Goal: Answer question/provide support

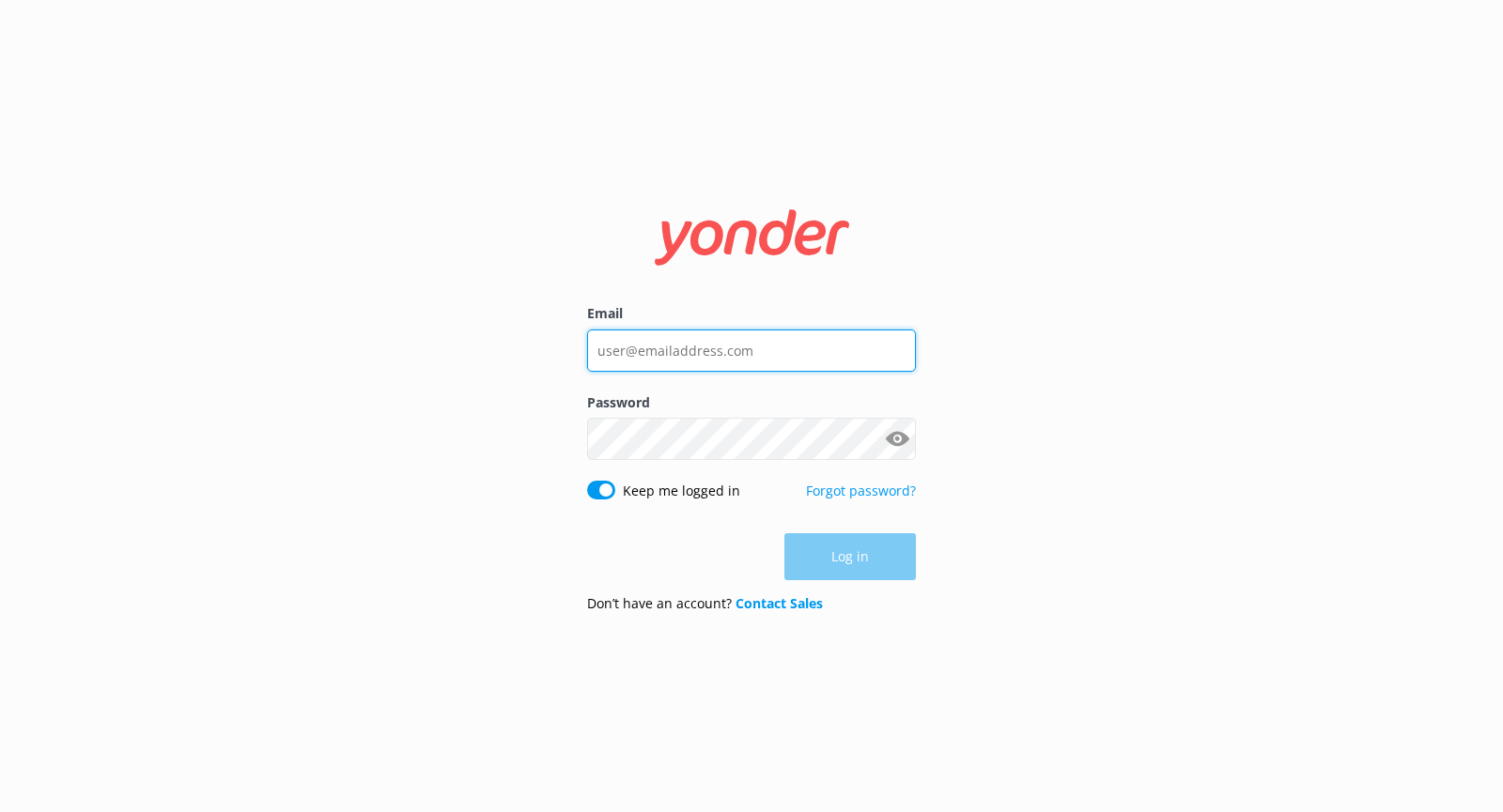
type input "[EMAIL_ADDRESS][DOMAIN_NAME]"
click at [809, 552] on div "Log in" at bounding box center [752, 556] width 329 height 47
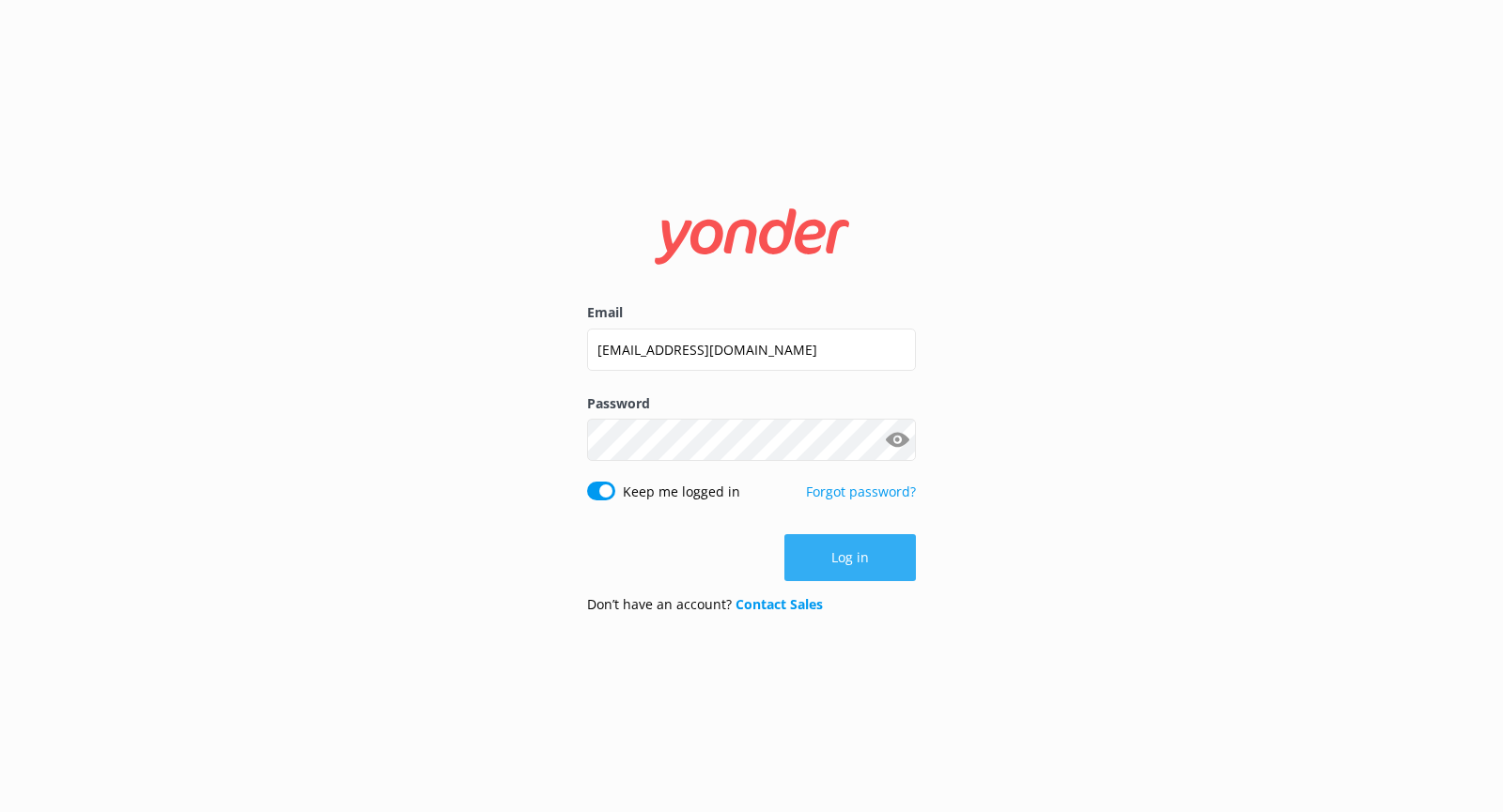
click at [810, 552] on button "Log in" at bounding box center [850, 557] width 132 height 47
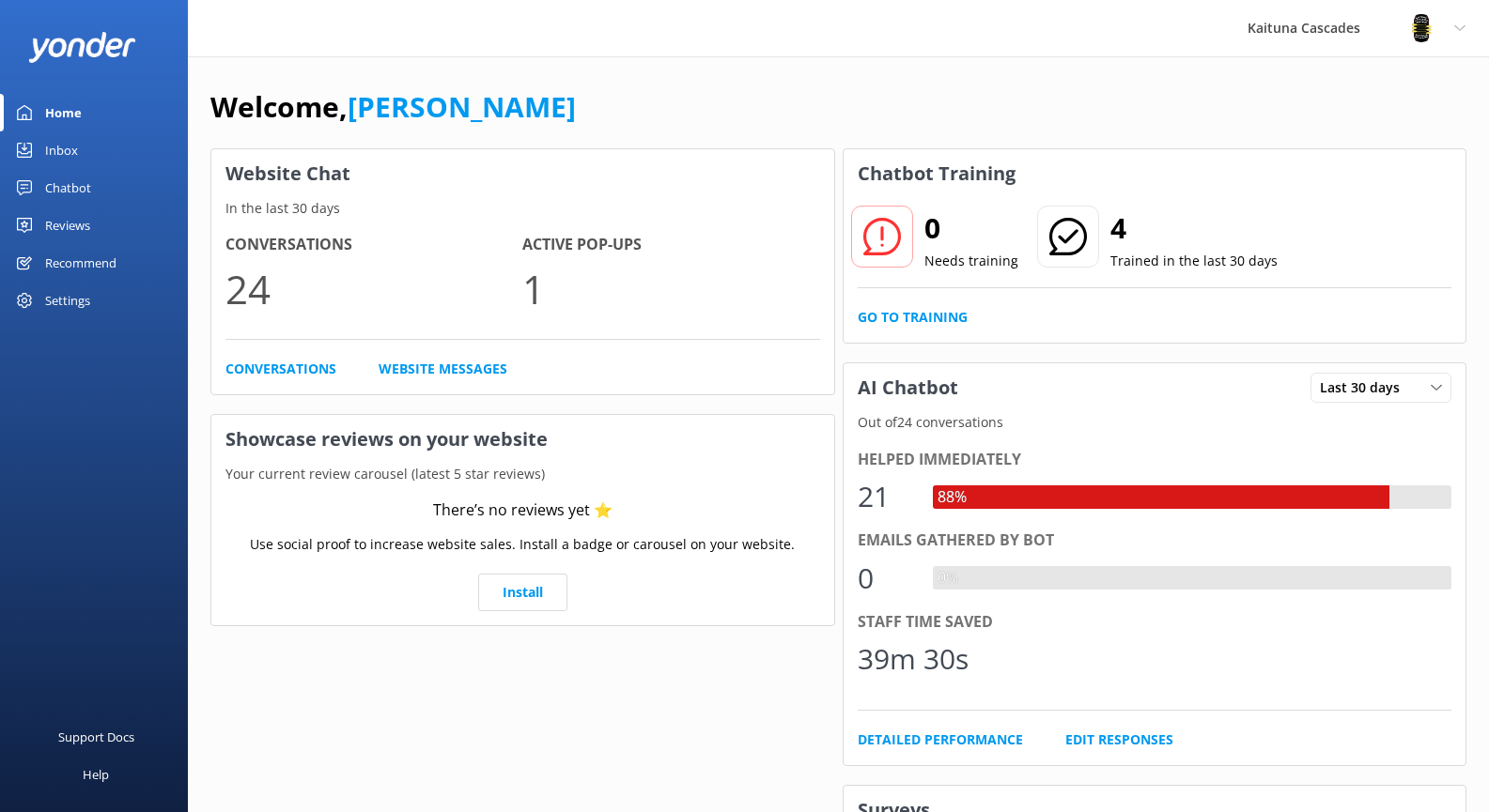
click at [54, 145] on div "Inbox" at bounding box center [62, 150] width 33 height 38
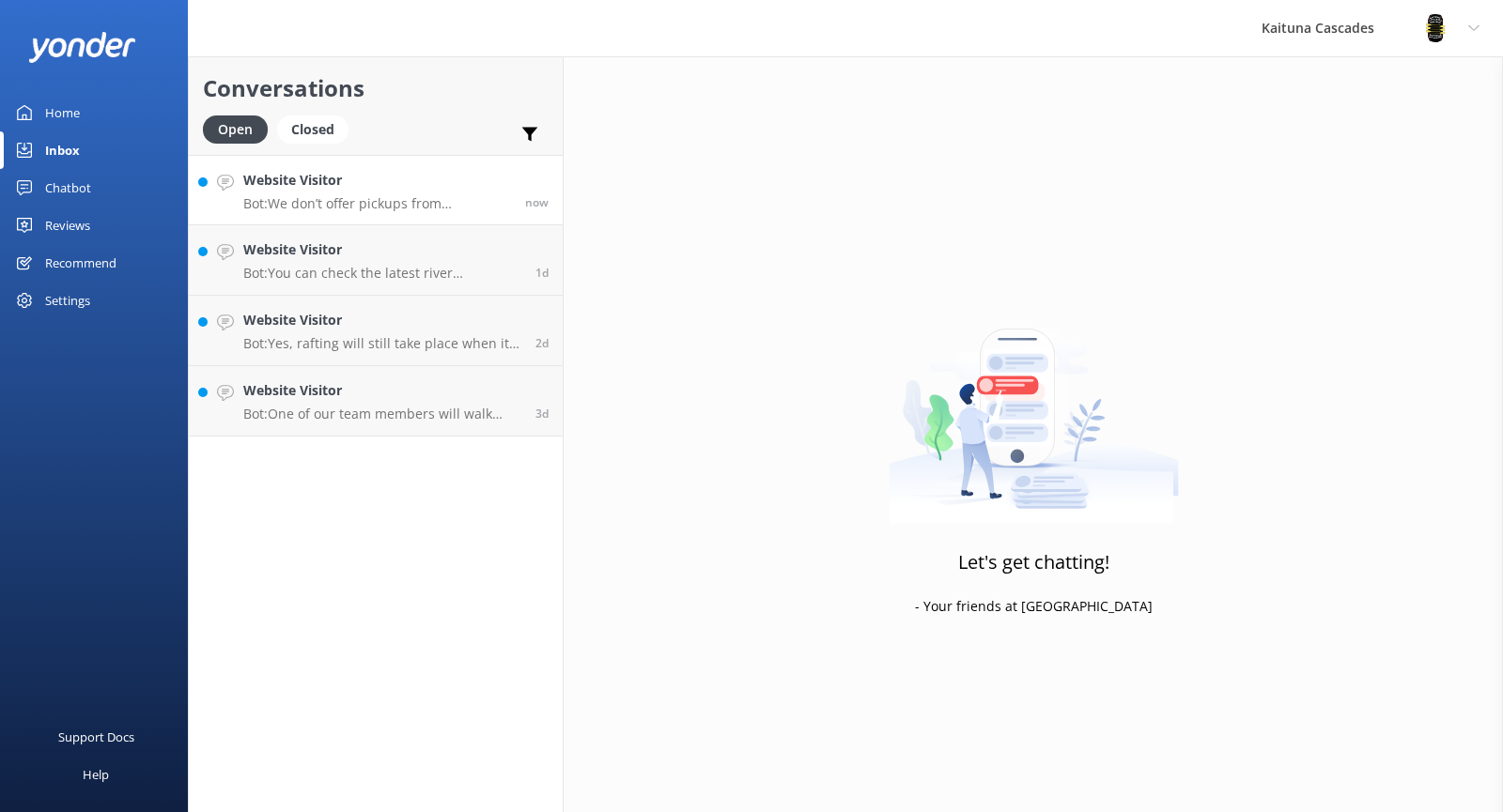
click at [398, 192] on div "Website Visitor Bot: We don’t offer pickups from [GEOGRAPHIC_DATA] or cruise sh…" at bounding box center [377, 190] width 267 height 40
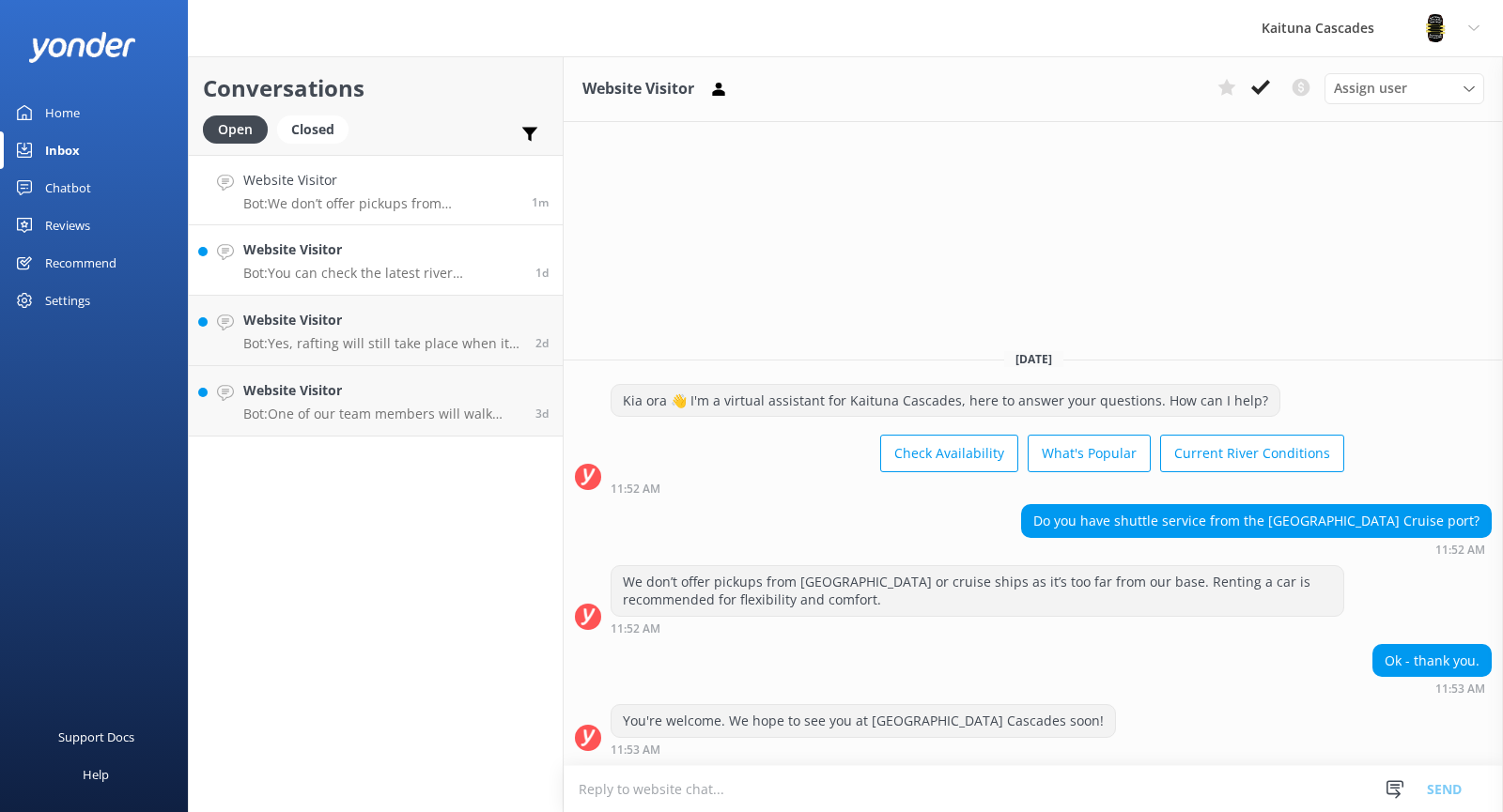
click at [387, 270] on p "Bot: You can check the latest river conditions anytime at [URL][DOMAIN_NAME]." at bounding box center [382, 273] width 278 height 17
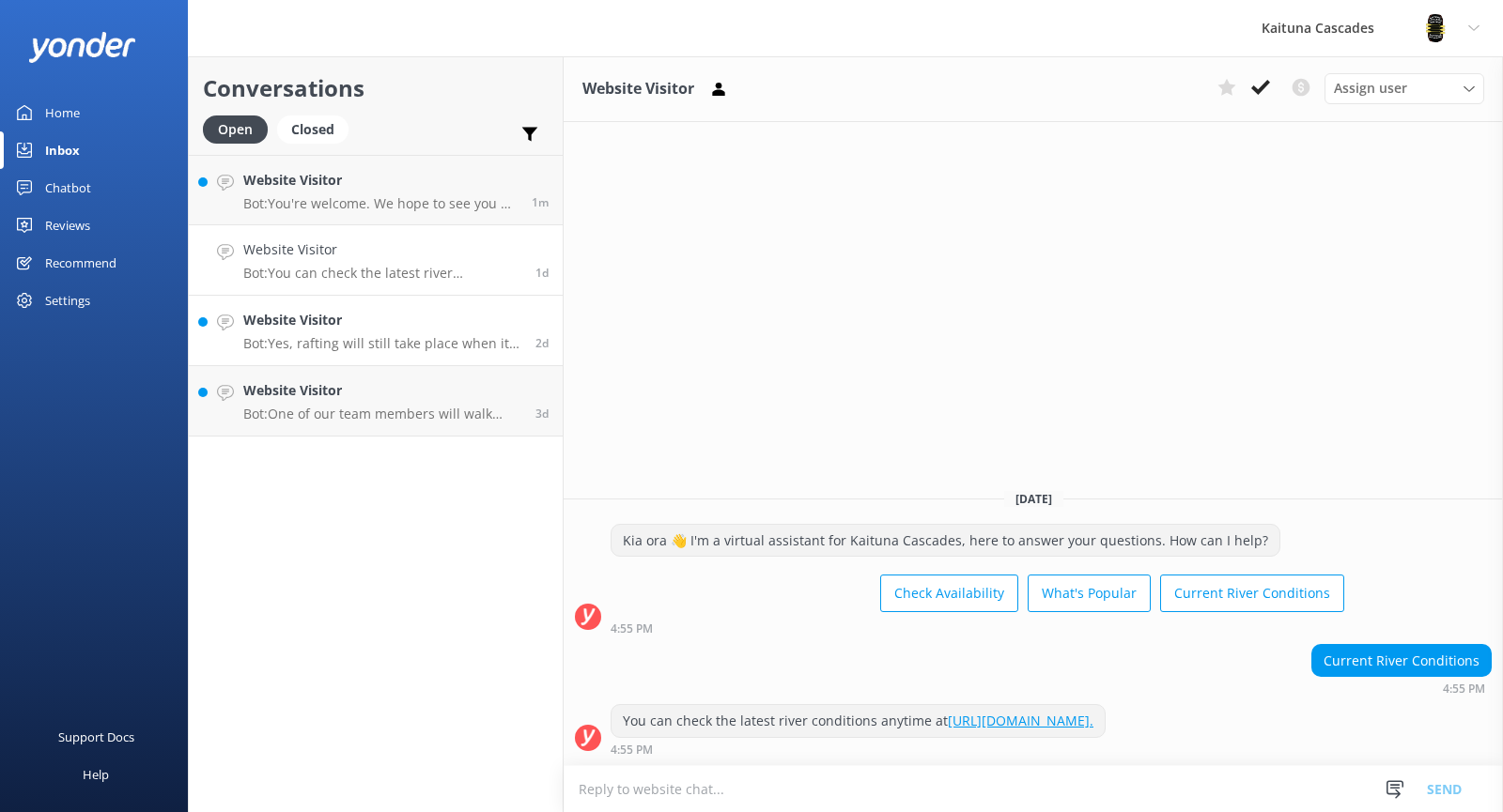
click at [364, 326] on h4 "Website Visitor" at bounding box center [382, 319] width 278 height 20
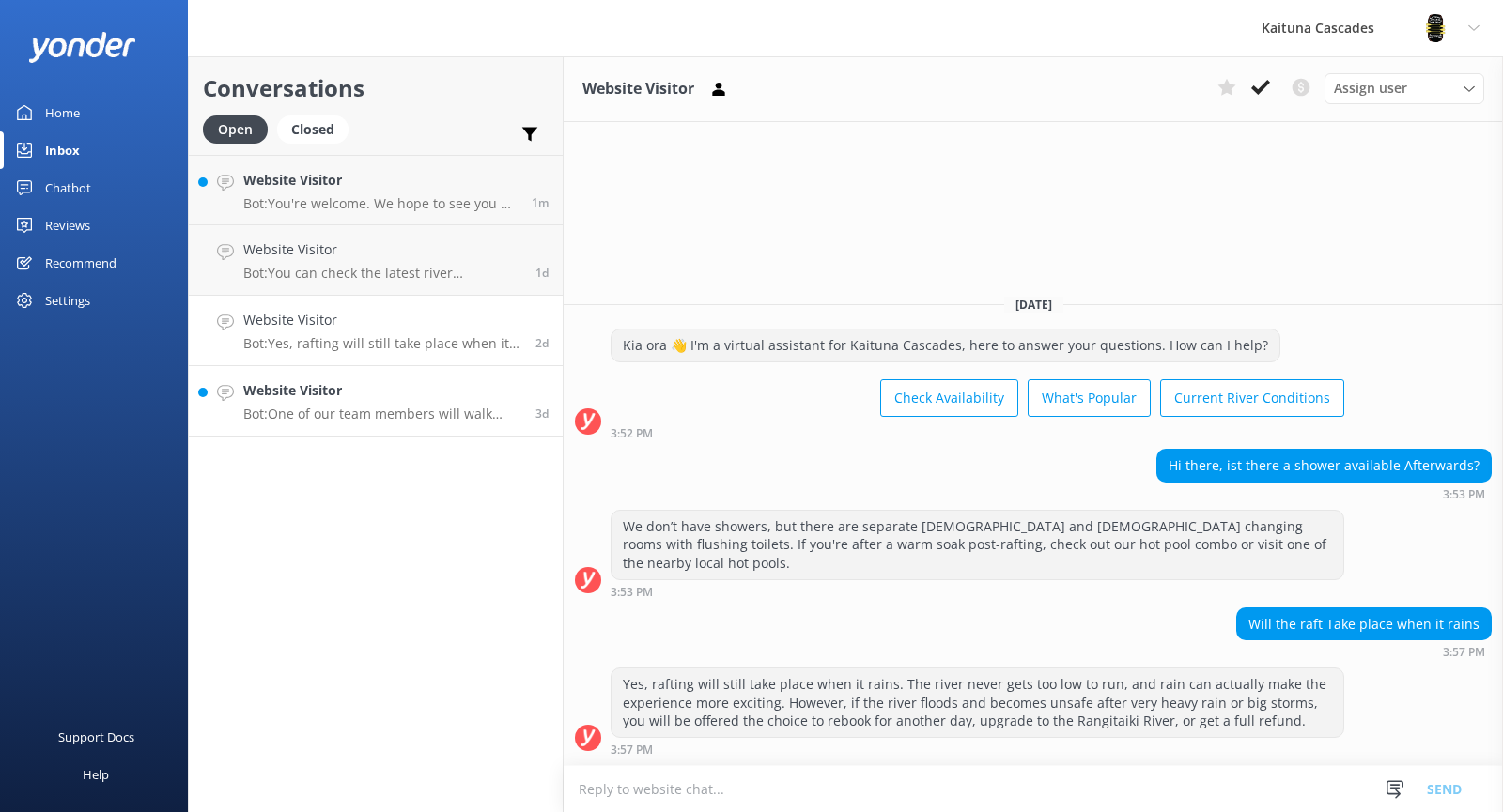
click at [397, 413] on p "Bot: One of our team members will walk your child safely down to the starting p…" at bounding box center [382, 415] width 278 height 17
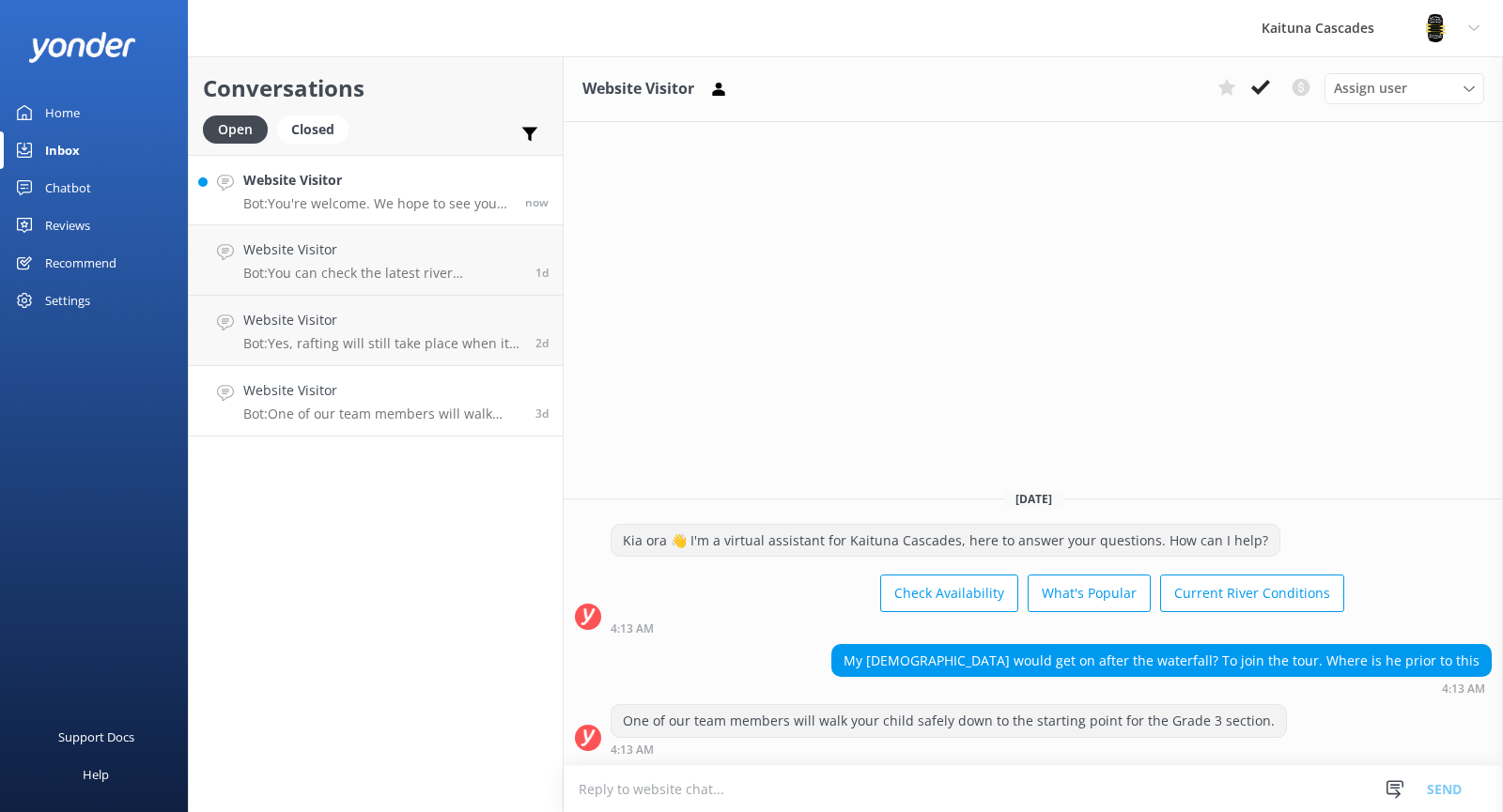
click at [326, 202] on p "Bot: You're welcome. We hope to see you at [GEOGRAPHIC_DATA] Cascades soon!" at bounding box center [377, 204] width 267 height 17
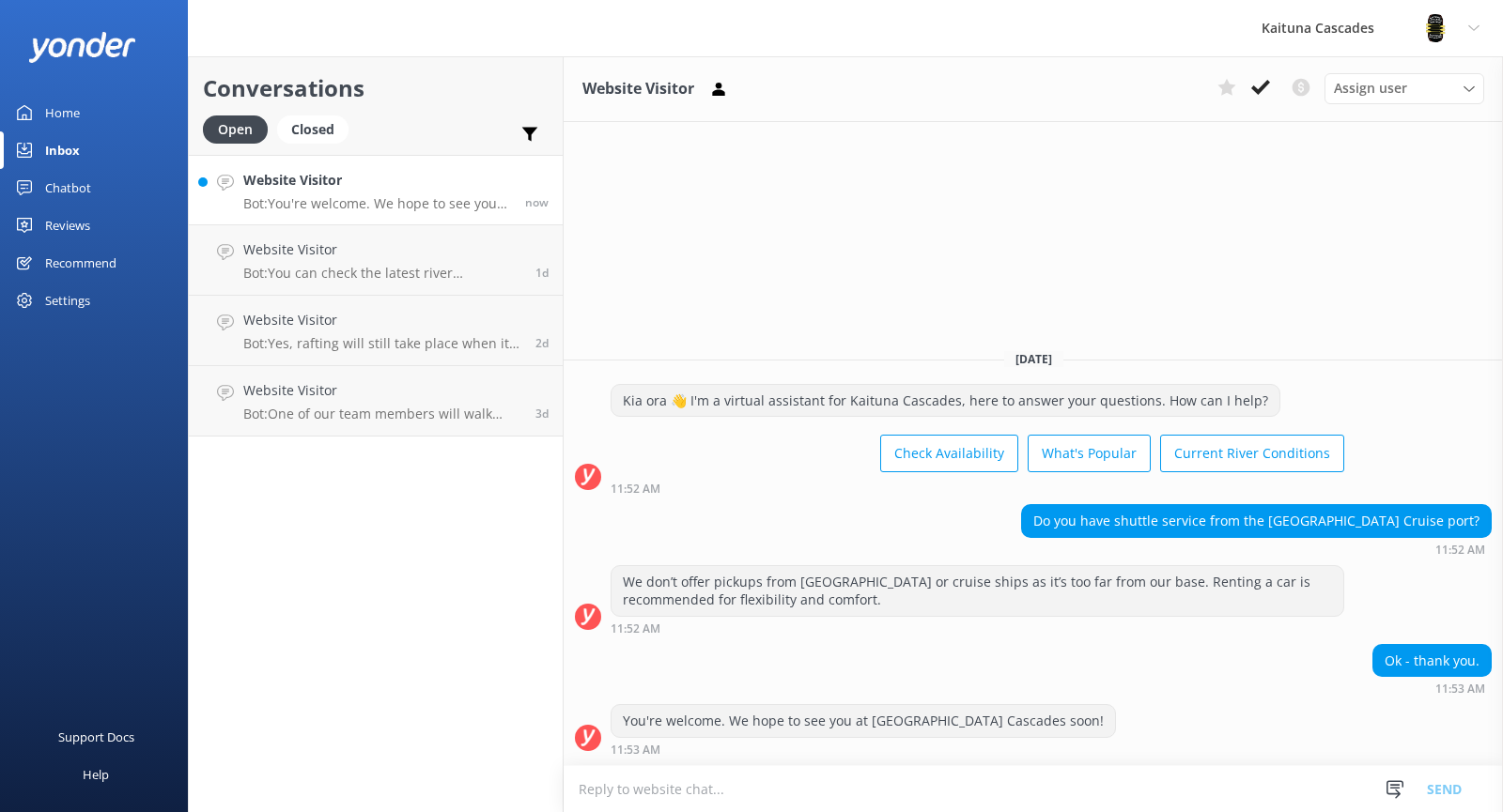
click at [478, 547] on div "Conversations Open Closed Important Converted Assigned to me Unassigned Website…" at bounding box center [375, 435] width 375 height 756
click at [88, 190] on div "Chatbot" at bounding box center [68, 188] width 46 height 38
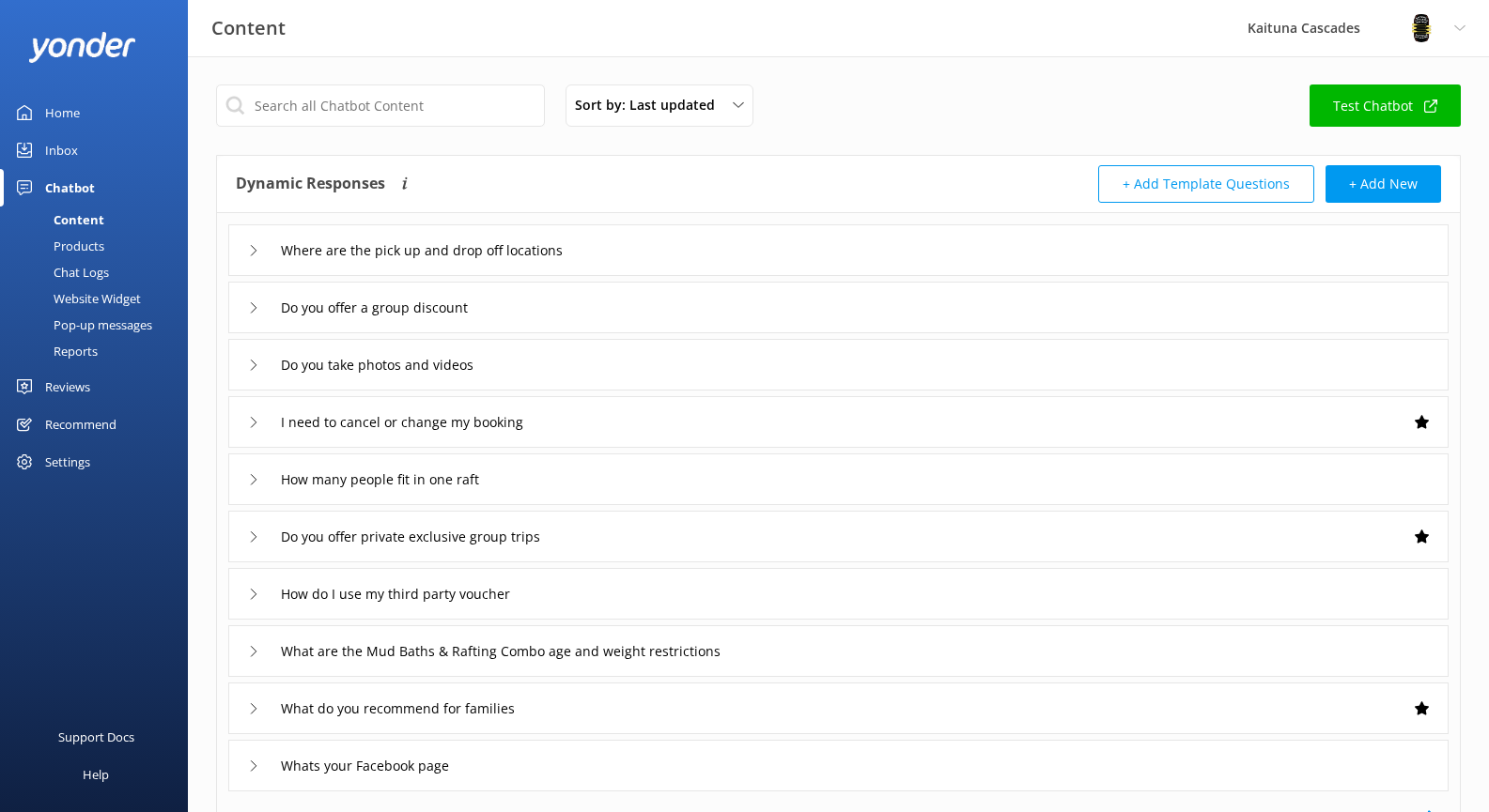
click at [82, 114] on link "Home" at bounding box center [93, 113] width 188 height 38
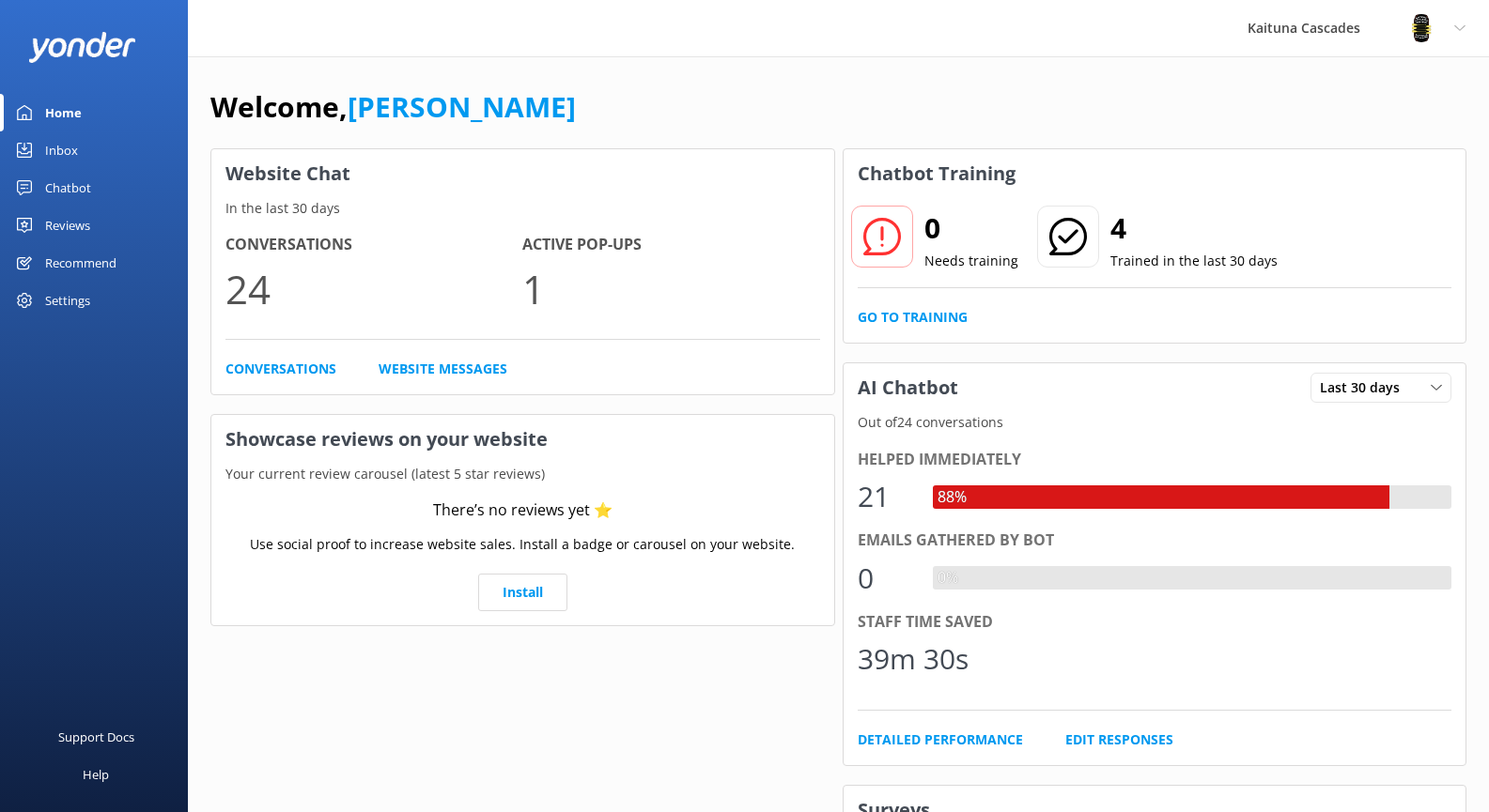
click at [82, 138] on link "Inbox" at bounding box center [93, 150] width 188 height 38
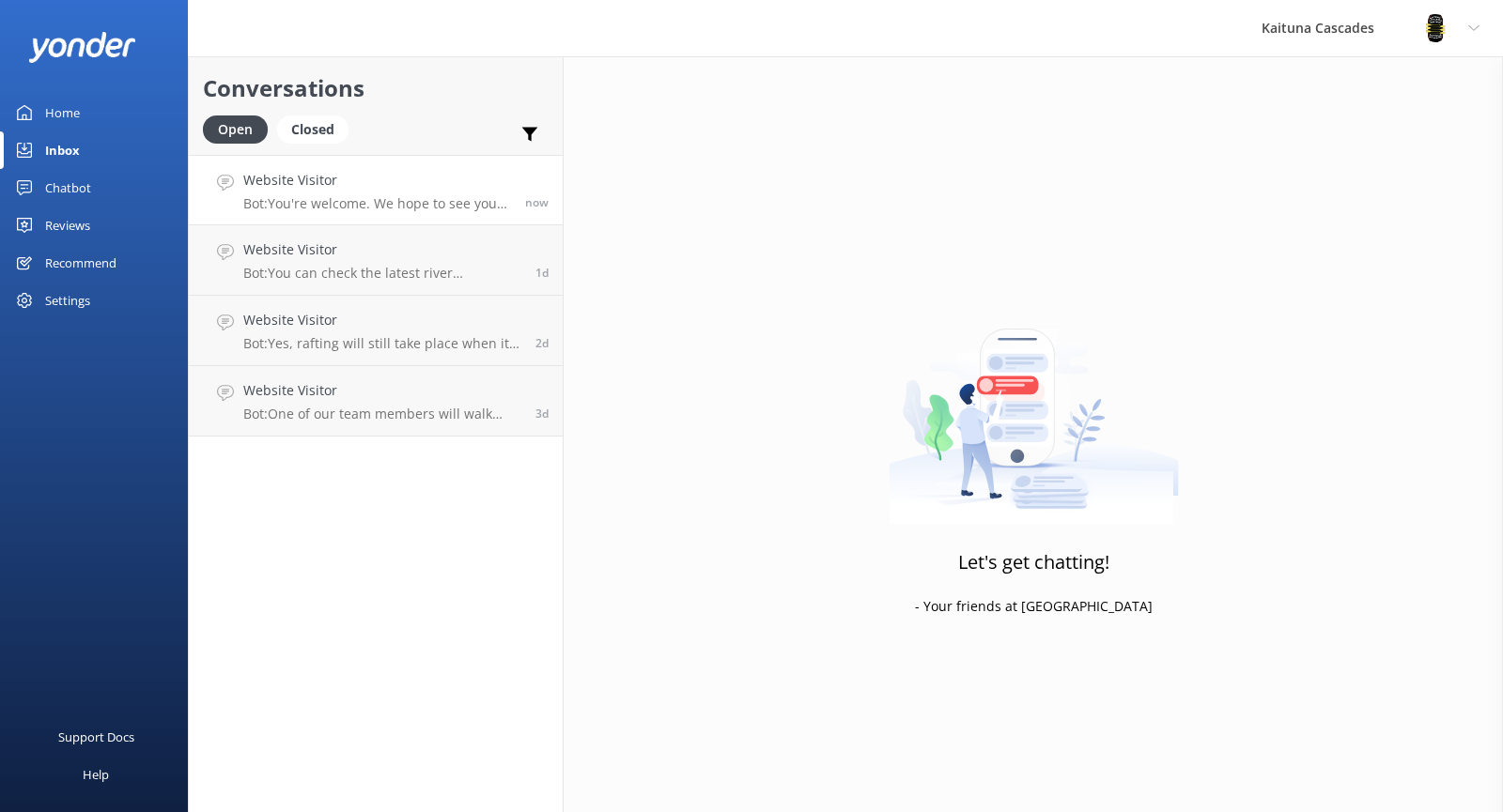
click at [398, 204] on p "Bot: You're welcome. We hope to see you at [GEOGRAPHIC_DATA] Cascades soon!" at bounding box center [377, 204] width 267 height 17
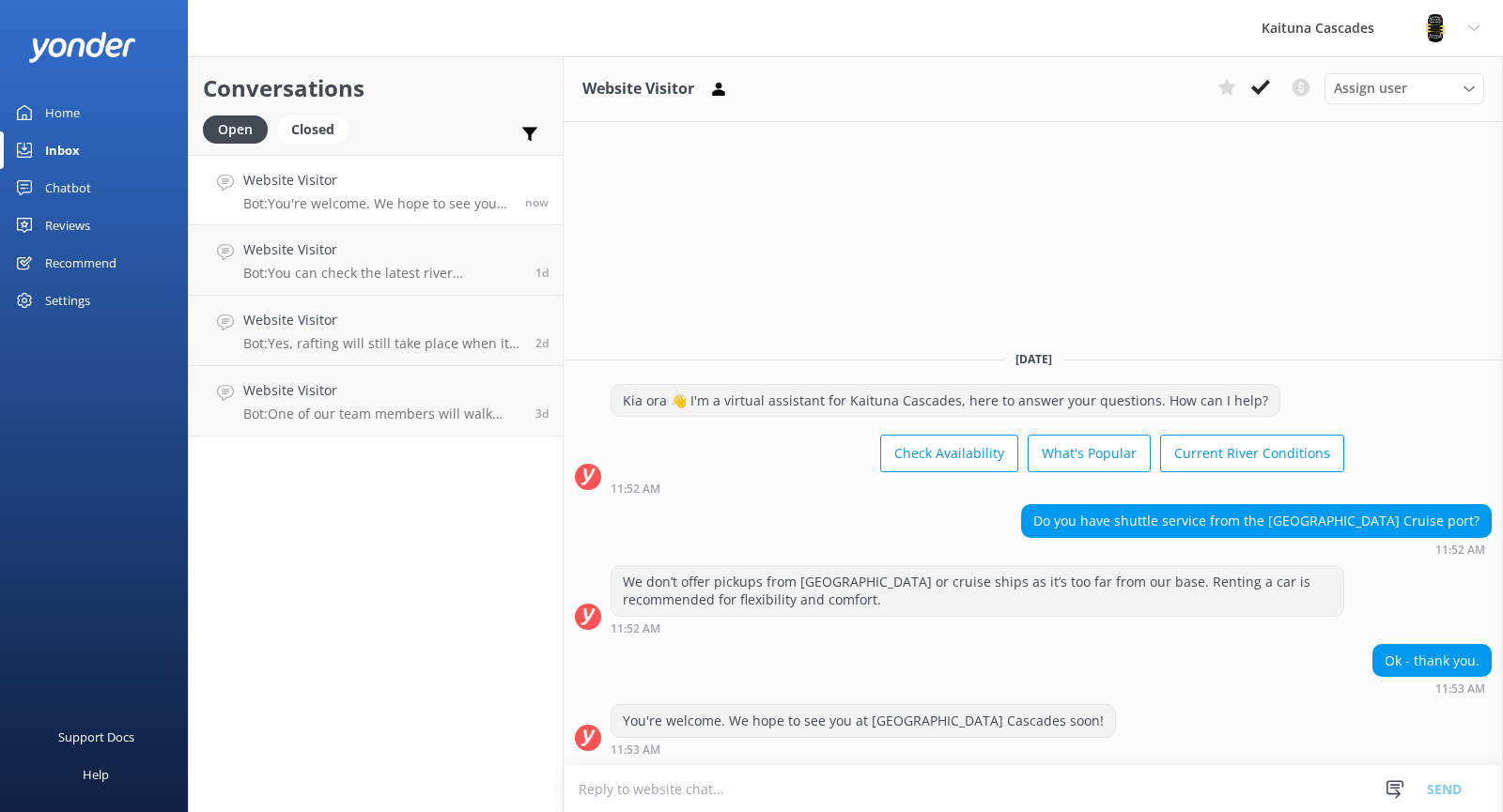
drag, startPoint x: 1117, startPoint y: 795, endPoint x: 1116, endPoint y: 776, distance: 19.0
click at [1120, 788] on textarea at bounding box center [1033, 790] width 939 height 46
click at [1083, 600] on div "We don’t offer pickups from [GEOGRAPHIC_DATA] or cruise ships as it’s too far f…" at bounding box center [977, 592] width 731 height 50
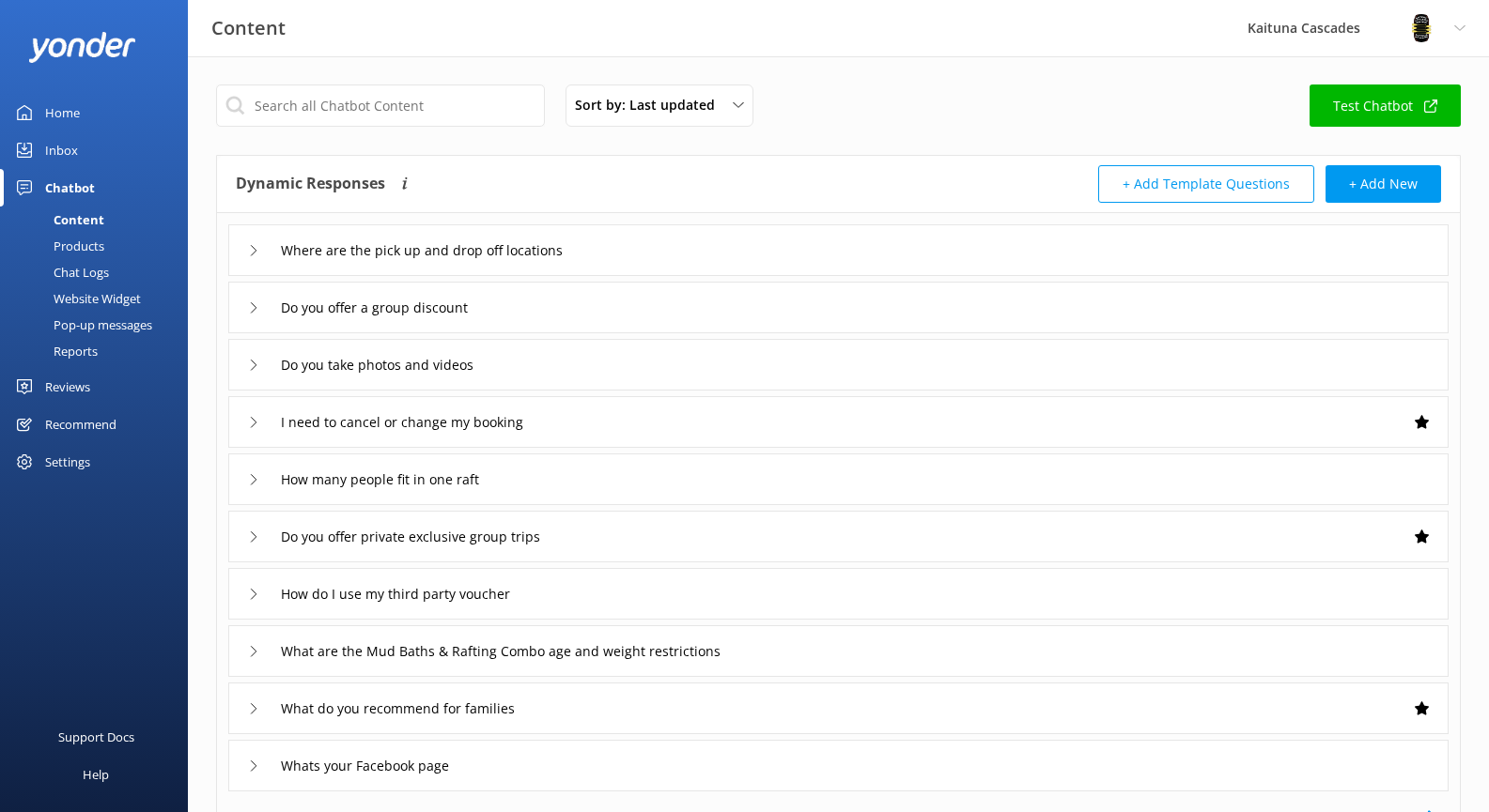
click at [65, 141] on div "Inbox" at bounding box center [62, 150] width 33 height 38
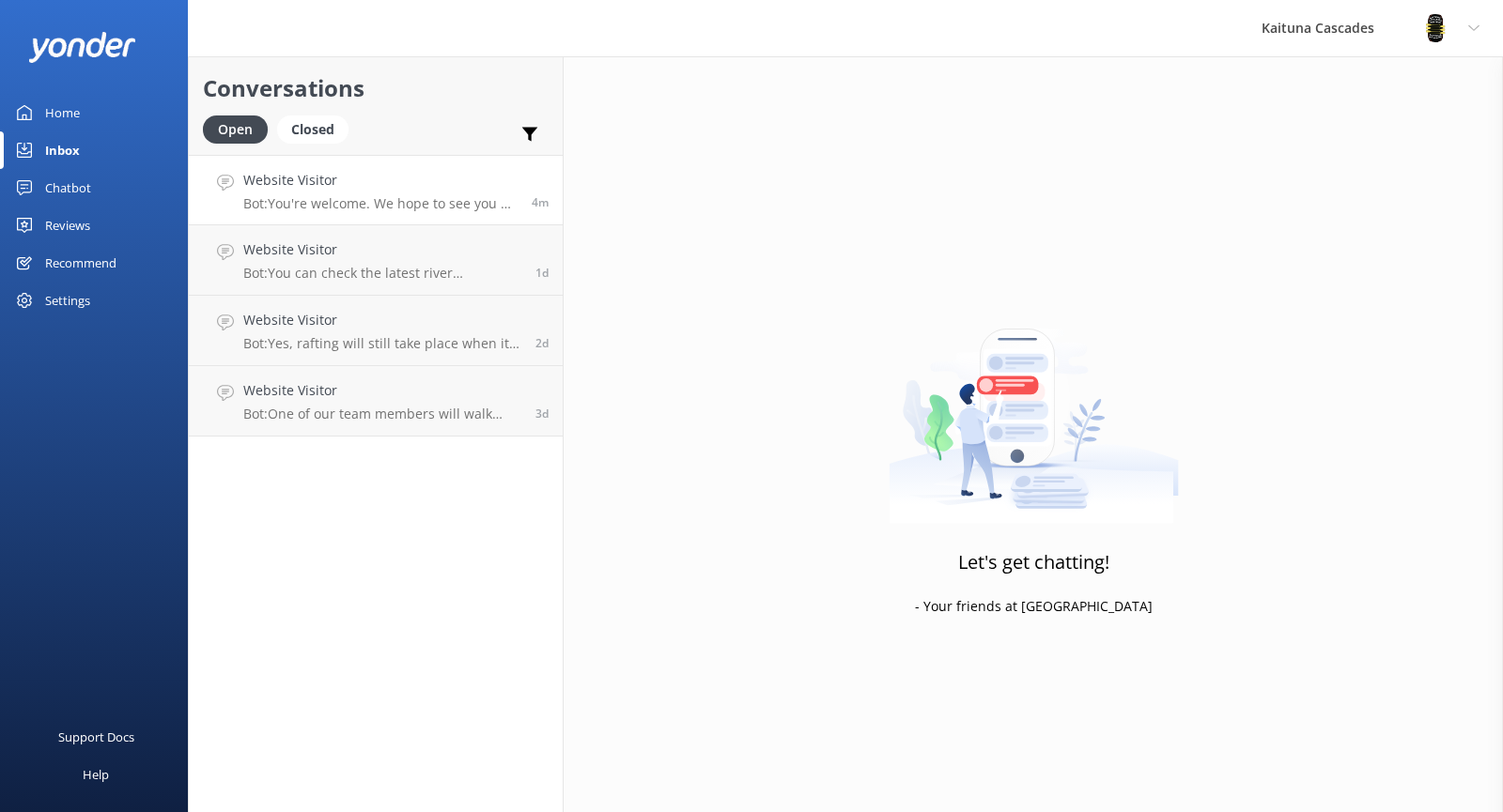
click at [419, 196] on p "Bot: You're welcome. We hope to see you at [GEOGRAPHIC_DATA] Cascades soon!" at bounding box center [380, 204] width 274 height 17
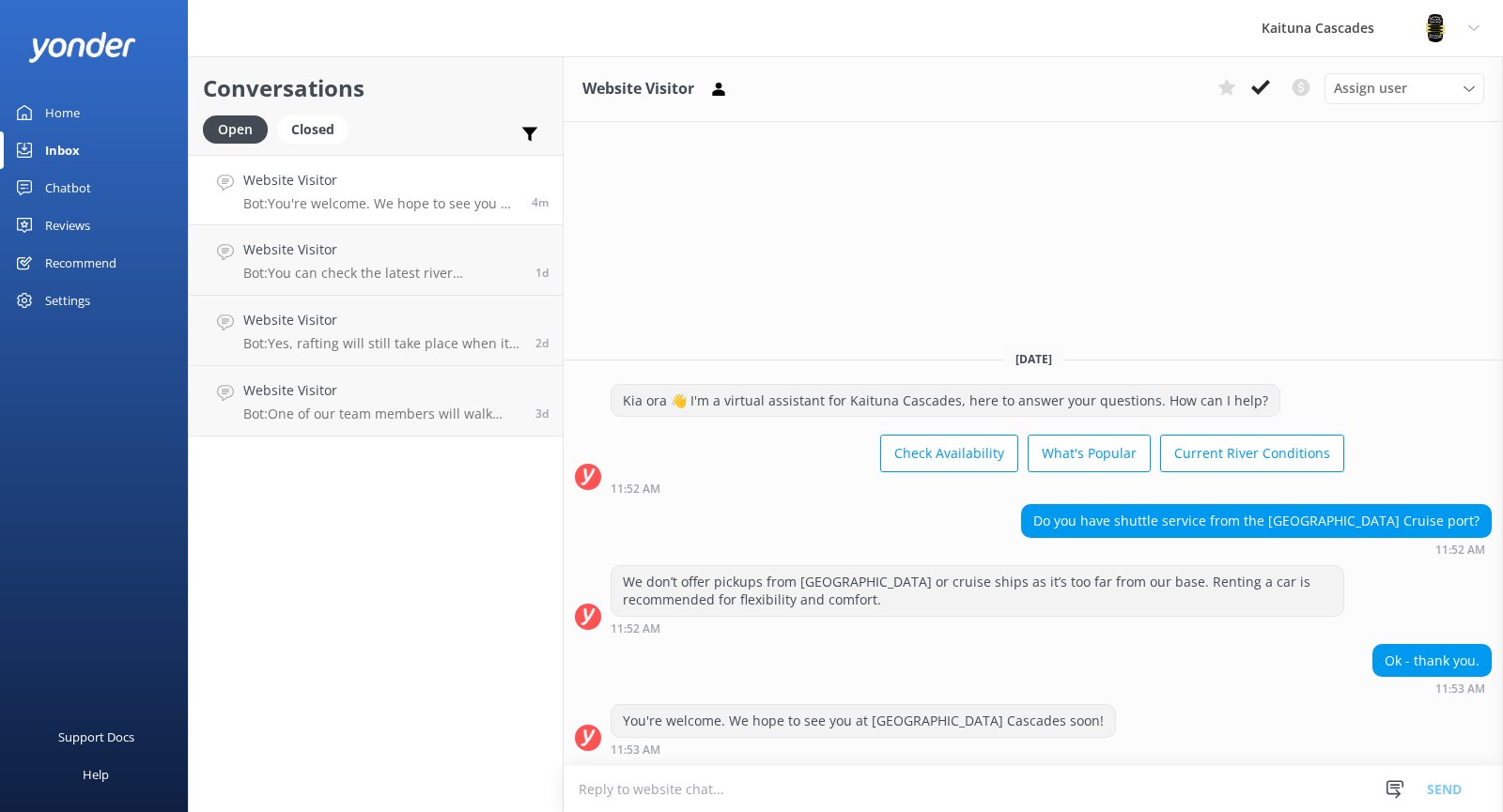
click at [822, 790] on textarea at bounding box center [1033, 790] width 939 height 46
type textarea "Pricing Cruise Ship Car Hire Maximum 4 passengers 3 hours $270 4 hours $360 5 h…"
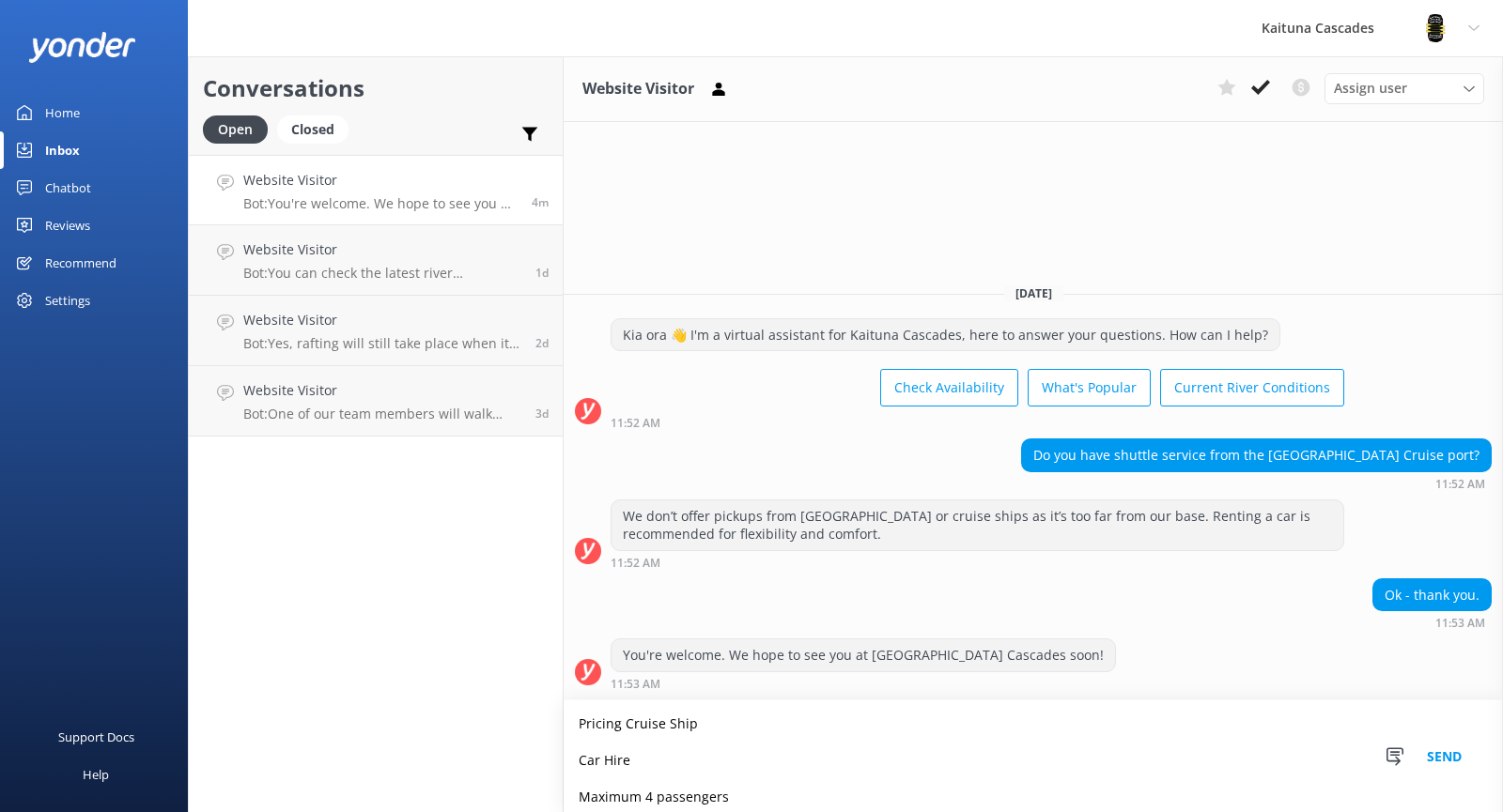
drag, startPoint x: 660, startPoint y: 788, endPoint x: 562, endPoint y: 680, distance: 145.8
click at [562, 680] on div "Conversations Open Closed Important Converted Assigned to me Unassigned Website…" at bounding box center [845, 435] width 1315 height 756
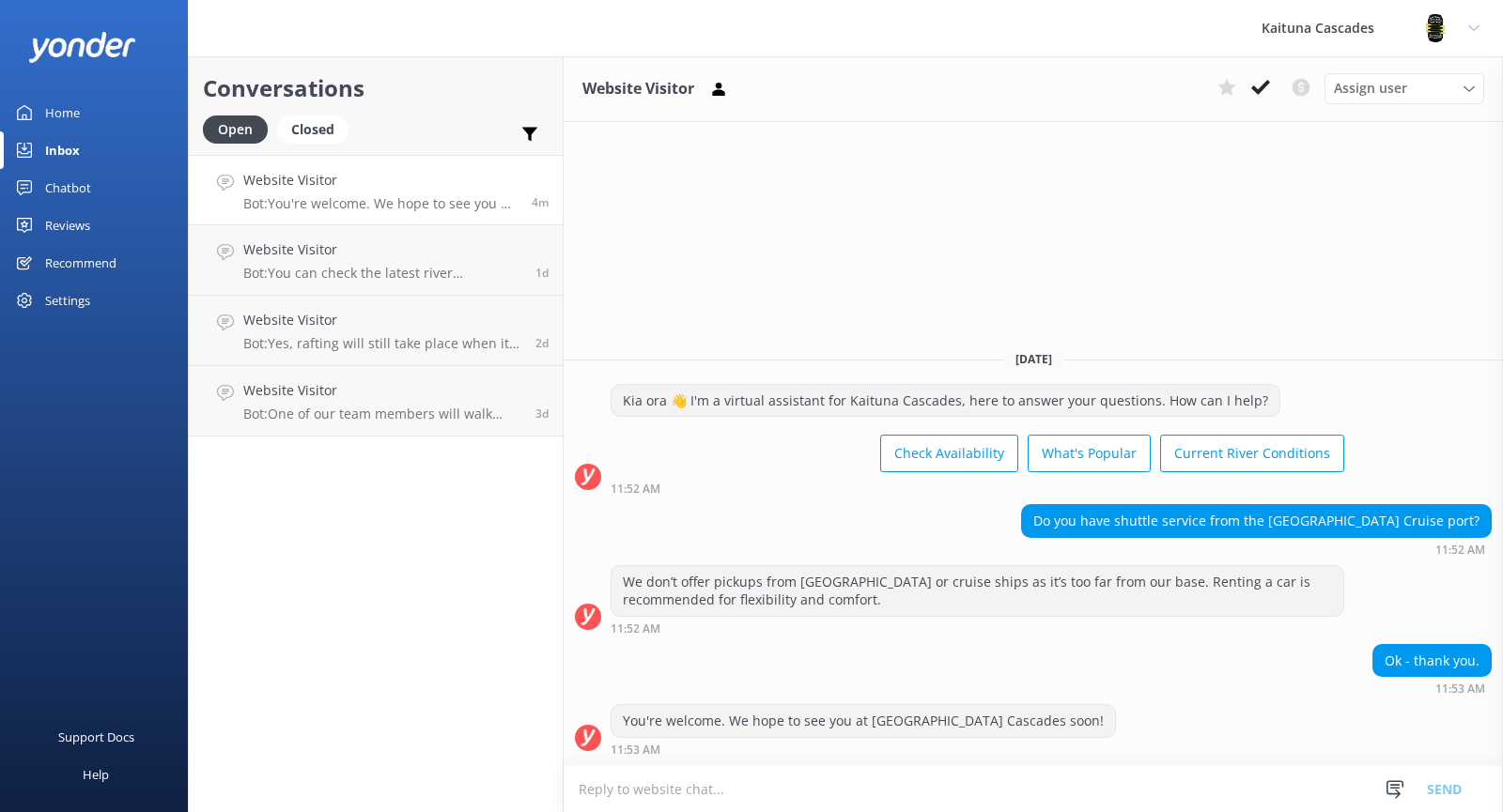
drag, startPoint x: 492, startPoint y: 565, endPoint x: 536, endPoint y: 668, distance: 112.0
click at [493, 550] on div "Conversations Open Closed Important Converted Assigned to me Unassigned Website…" at bounding box center [375, 435] width 375 height 756
